Goal: Use online tool/utility: Utilize a website feature to perform a specific function

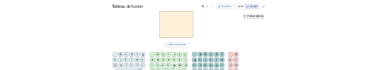
scroll to position [4, 0]
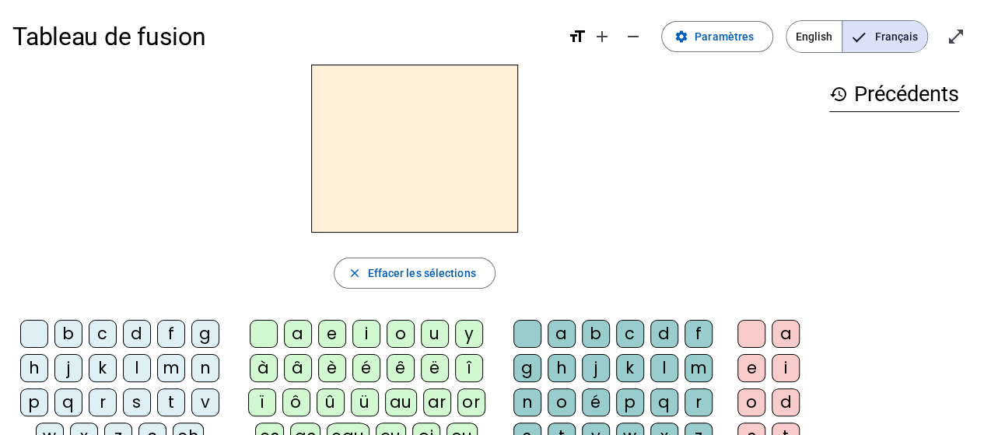
drag, startPoint x: 135, startPoint y: 401, endPoint x: 154, endPoint y: 391, distance: 21.6
click at [135, 401] on div "s" at bounding box center [137, 402] width 28 height 28
click at [447, 336] on letter-bubble "u" at bounding box center [438, 337] width 34 height 34
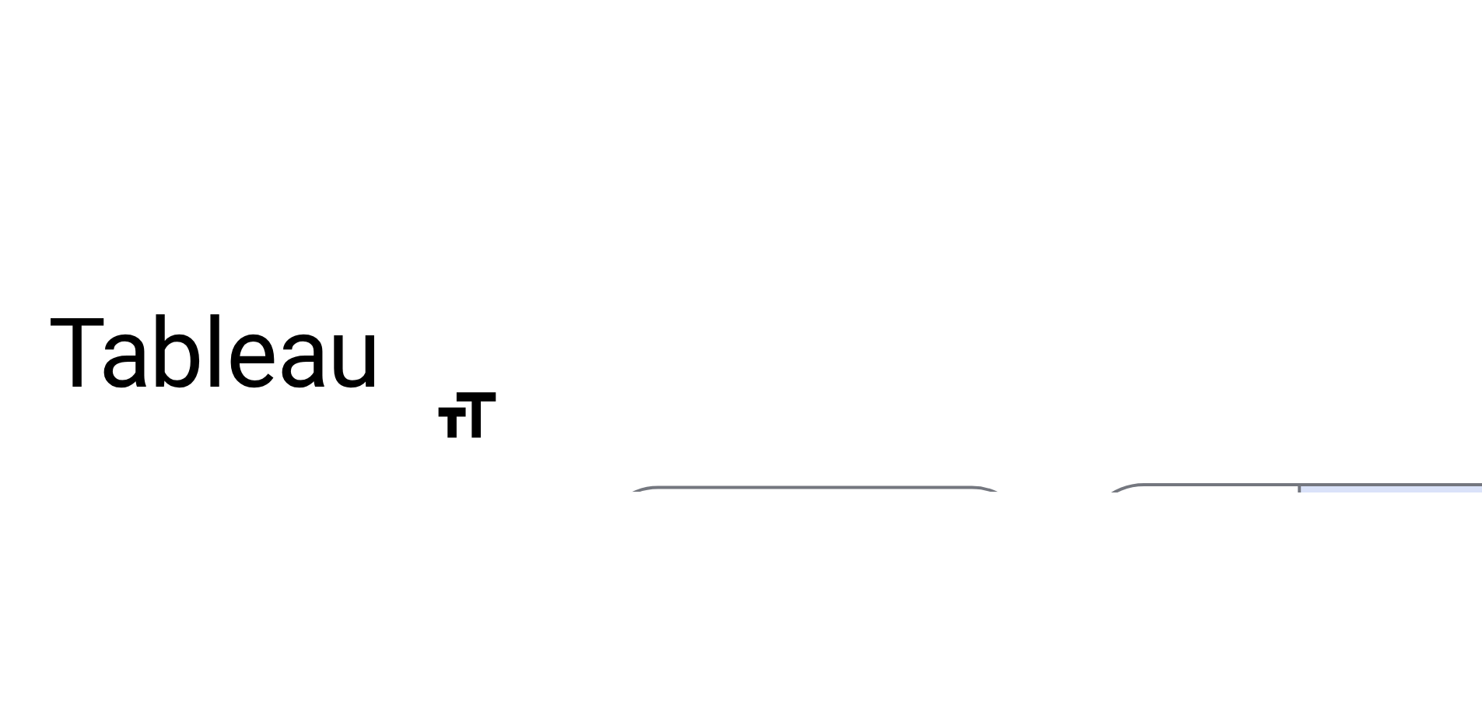
scroll to position [7, 0]
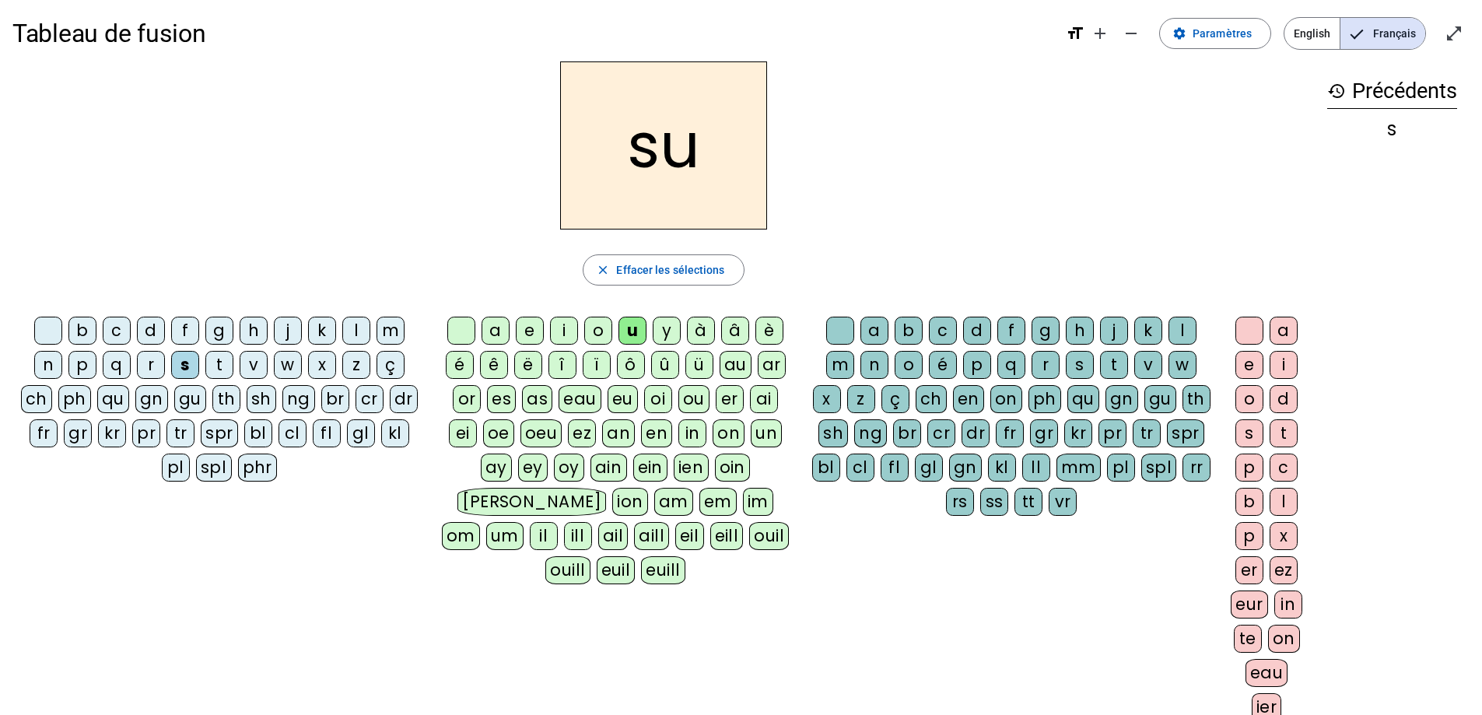
click at [82, 327] on div "b" at bounding box center [82, 331] width 28 height 28
click at [357, 333] on div "l" at bounding box center [356, 331] width 28 height 28
click at [152, 332] on div "d" at bounding box center [151, 331] width 28 height 28
click at [226, 366] on div "t" at bounding box center [219, 365] width 28 height 28
click at [490, 326] on div "a" at bounding box center [496, 331] width 28 height 28
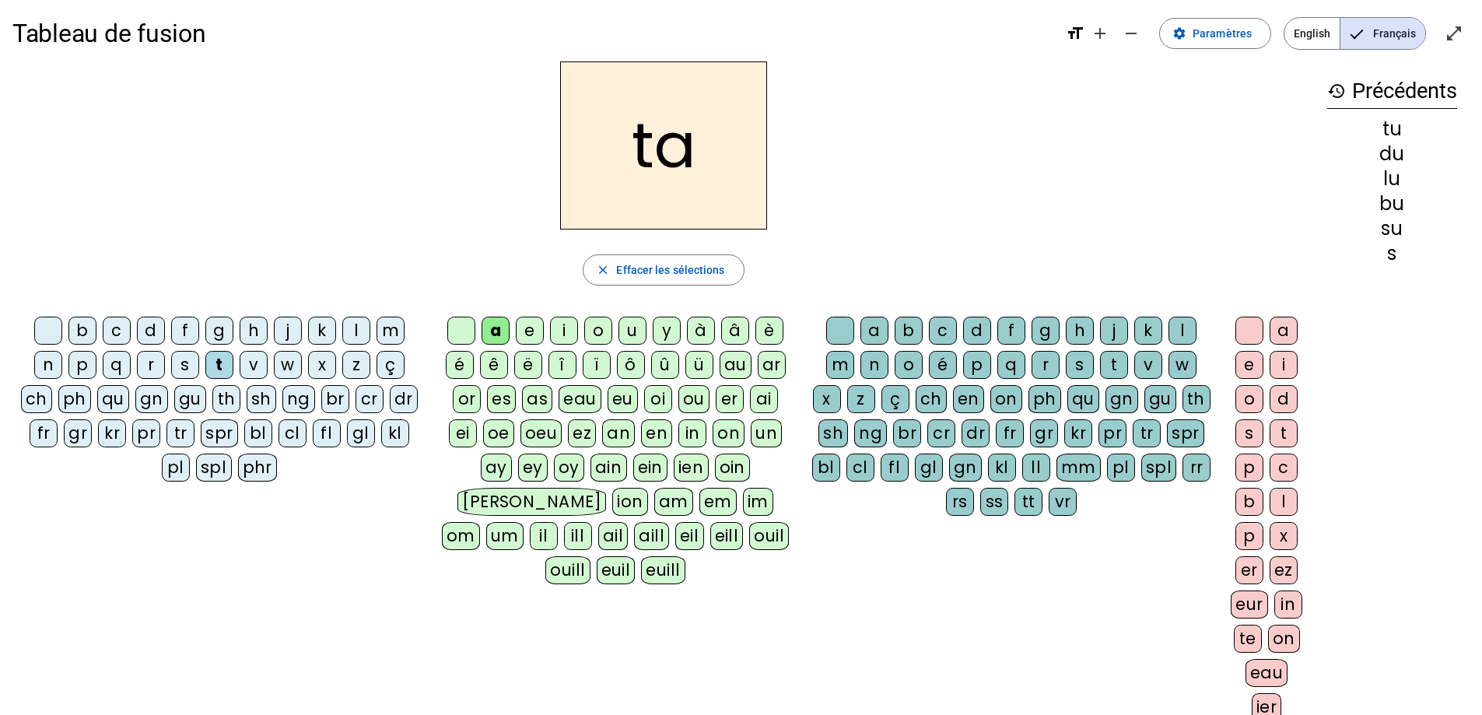
click at [173, 365] on div "s" at bounding box center [185, 365] width 28 height 28
click at [386, 333] on div "m" at bounding box center [391, 331] width 28 height 28
click at [355, 331] on div "l" at bounding box center [356, 331] width 28 height 28
click at [524, 331] on div "e" at bounding box center [530, 331] width 28 height 28
click at [180, 372] on div "s" at bounding box center [185, 365] width 28 height 28
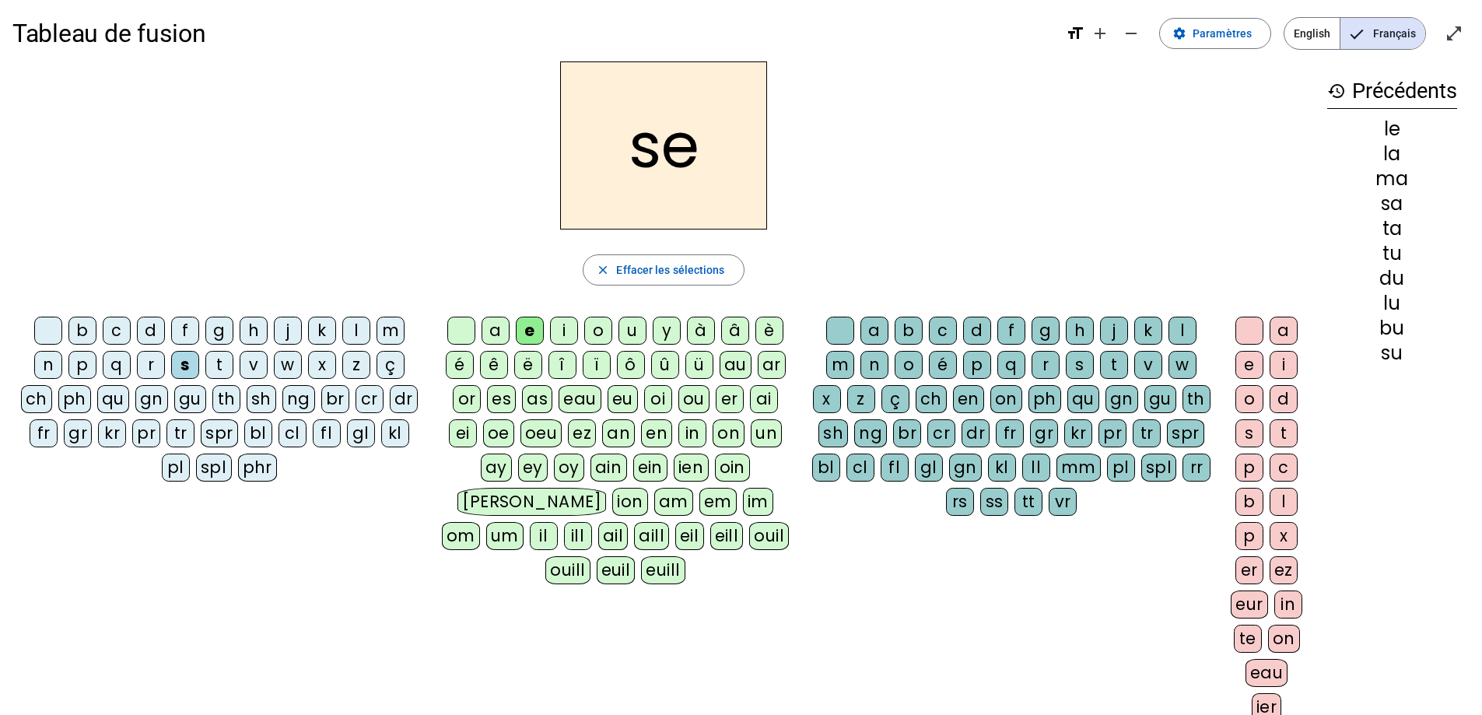
click at [567, 333] on div "i" at bounding box center [564, 331] width 28 height 28
click at [50, 357] on div "n" at bounding box center [48, 365] width 28 height 28
click at [78, 366] on div "p" at bounding box center [82, 365] width 28 height 28
